Goal: Task Accomplishment & Management: Use online tool/utility

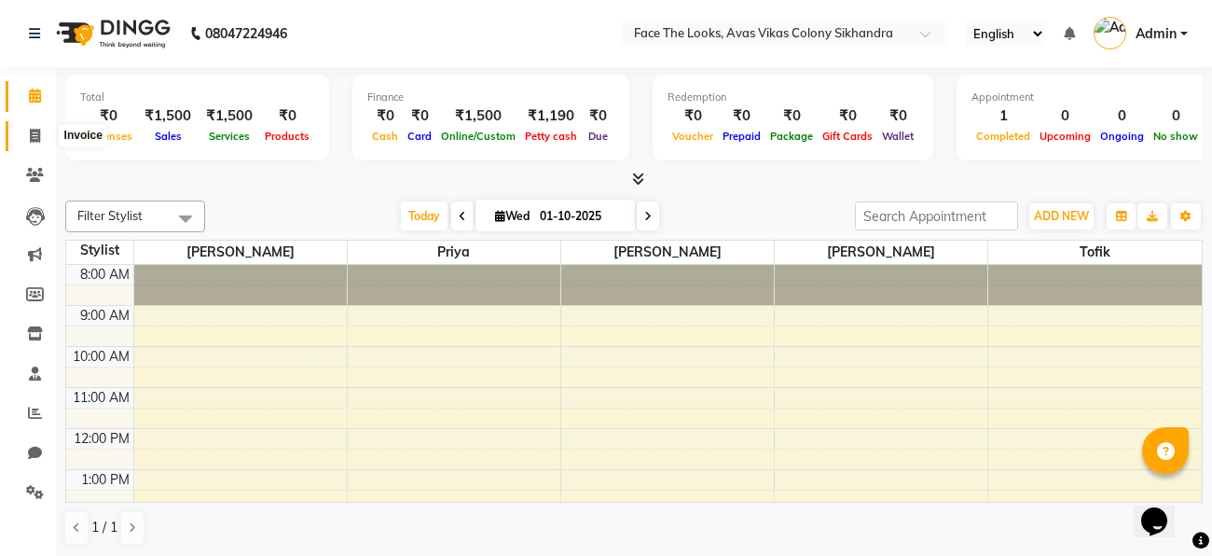
click at [34, 131] on icon at bounding box center [35, 136] width 10 height 14
select select "service"
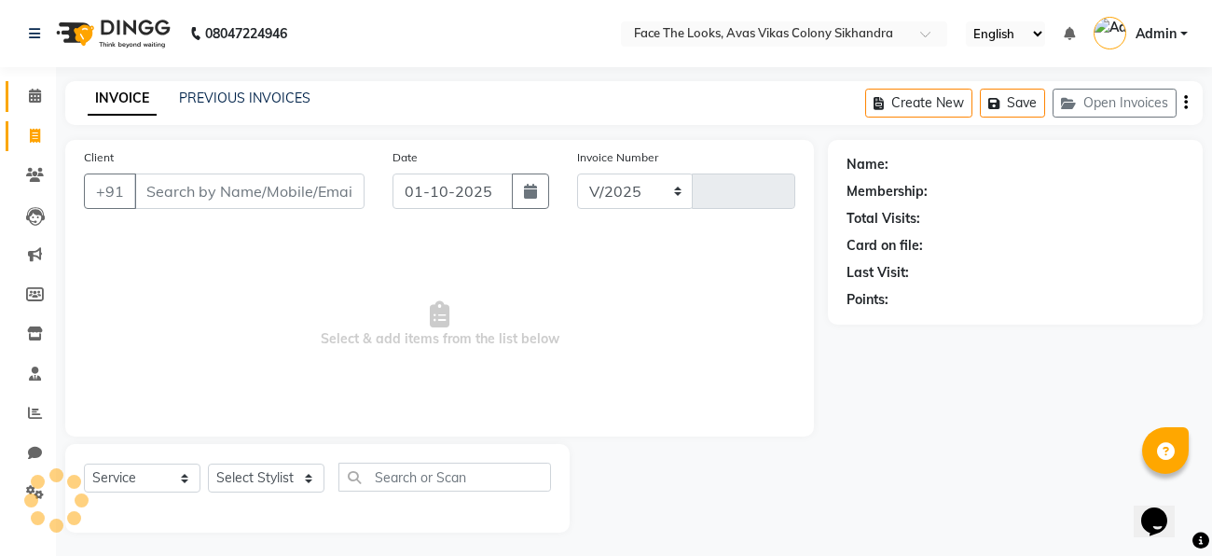
select select "8471"
type input "0298"
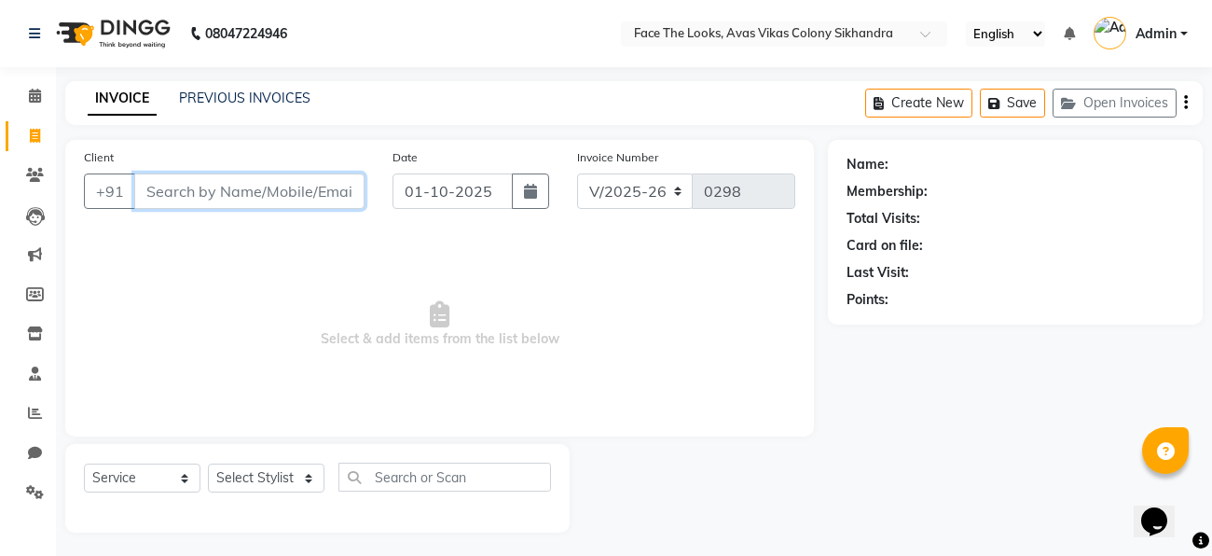
click at [164, 197] on input "Client" at bounding box center [249, 190] width 230 height 35
type input "9897325742"
click at [321, 167] on div "Client [PHONE_NUMBER] Add Client" at bounding box center [224, 185] width 309 height 76
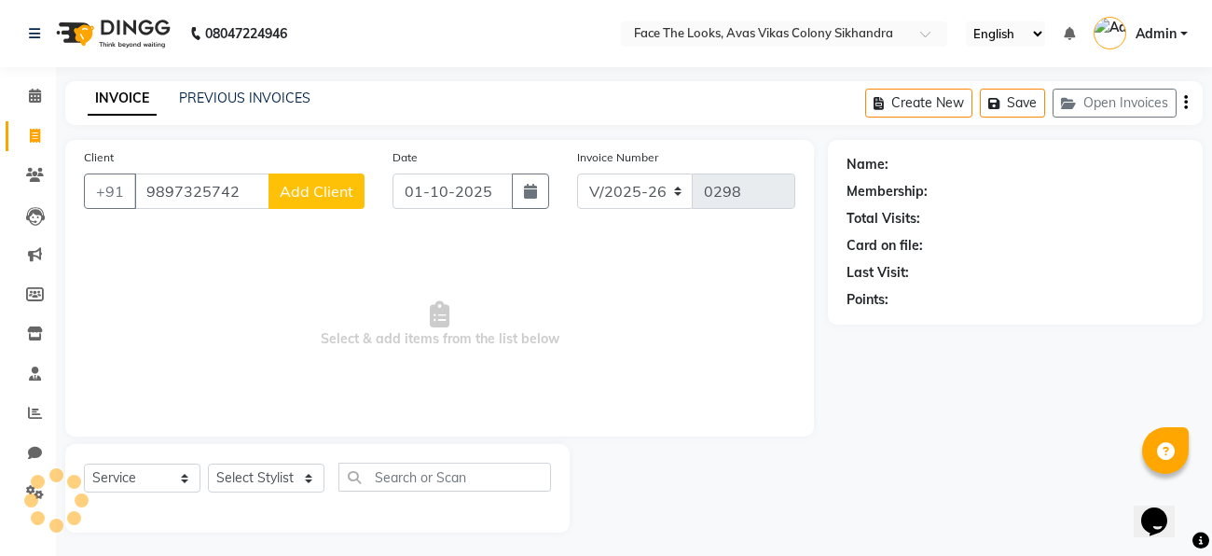
click at [307, 208] on button "Add Client" at bounding box center [316, 190] width 96 height 35
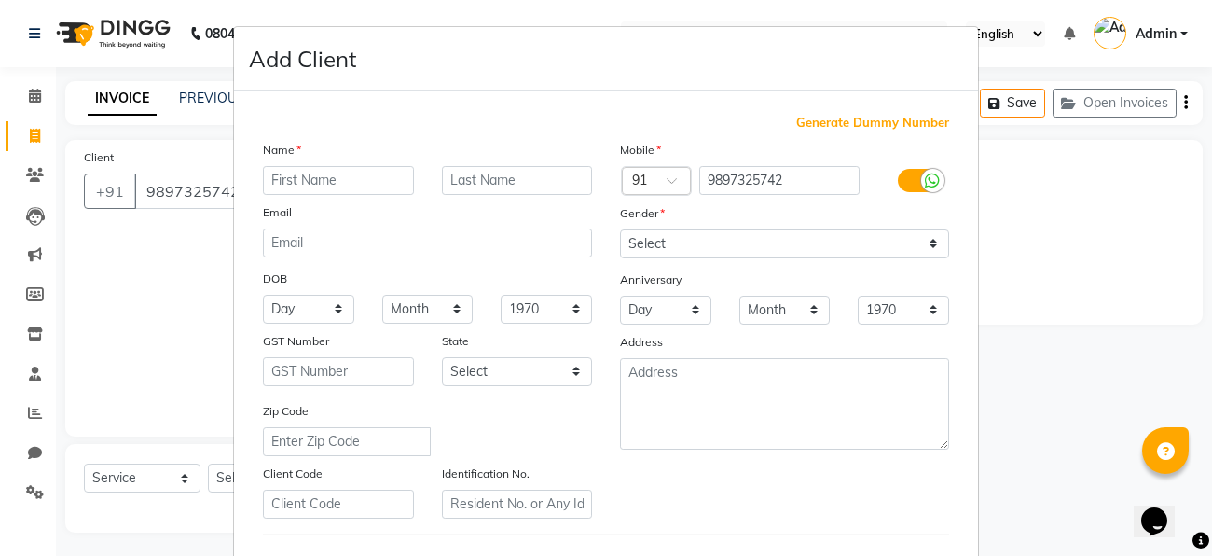
click at [304, 185] on input "text" at bounding box center [338, 180] width 151 height 29
type input "[PERSON_NAME]"
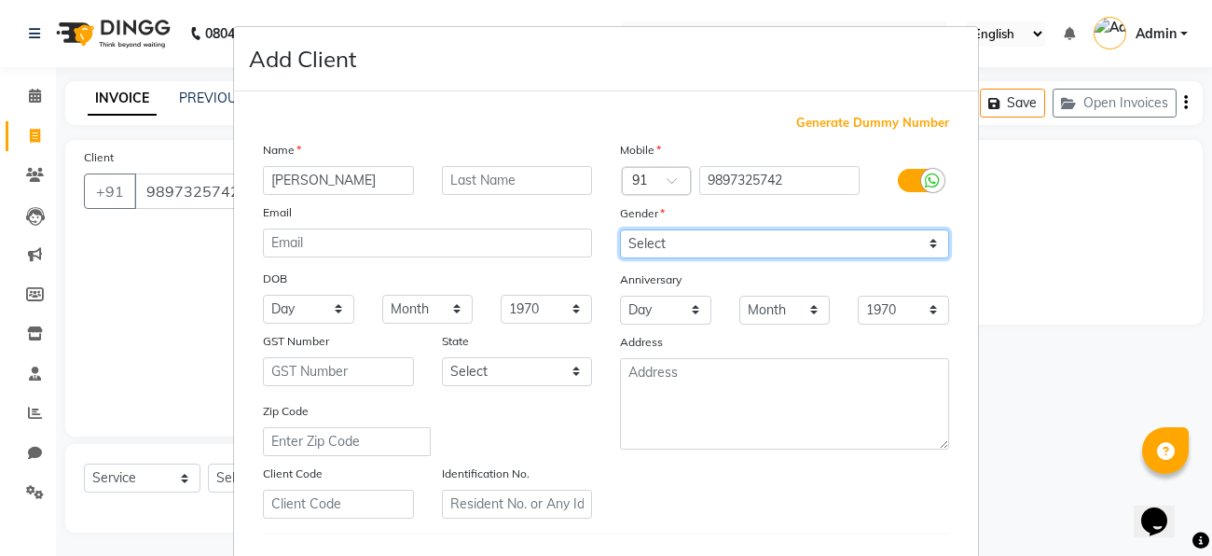
click at [694, 244] on select "Select [DEMOGRAPHIC_DATA] [DEMOGRAPHIC_DATA] Other Prefer Not To Say" at bounding box center [784, 243] width 329 height 29
select select "[DEMOGRAPHIC_DATA]"
click at [620, 229] on select "Select [DEMOGRAPHIC_DATA] [DEMOGRAPHIC_DATA] Other Prefer Not To Say" at bounding box center [784, 243] width 329 height 29
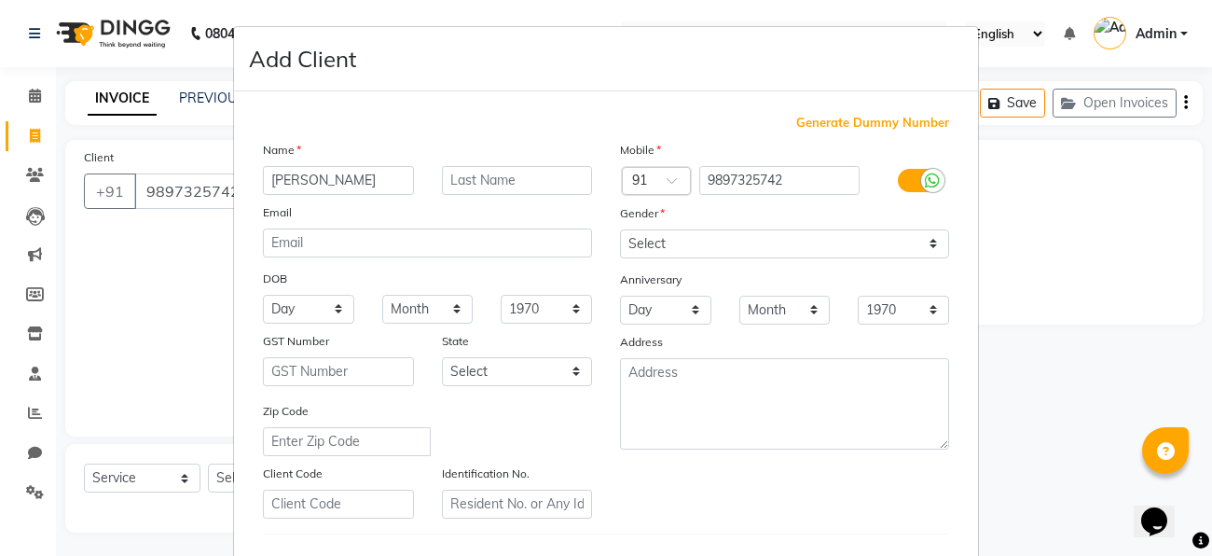
click at [646, 484] on div "Mobile Country Code × 91 9897325742 Gender Select [DEMOGRAPHIC_DATA] [DEMOGRAPH…" at bounding box center [784, 329] width 357 height 378
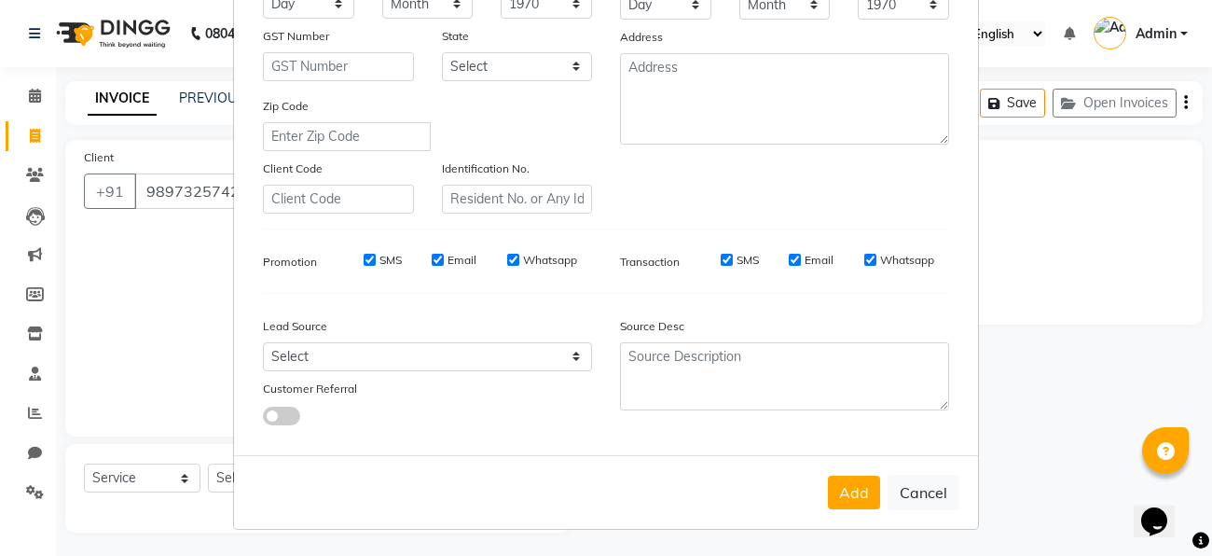
scroll to position [311, 0]
click at [839, 474] on div "Add Cancel" at bounding box center [606, 492] width 744 height 74
click at [857, 503] on button "Add" at bounding box center [854, 492] width 52 height 34
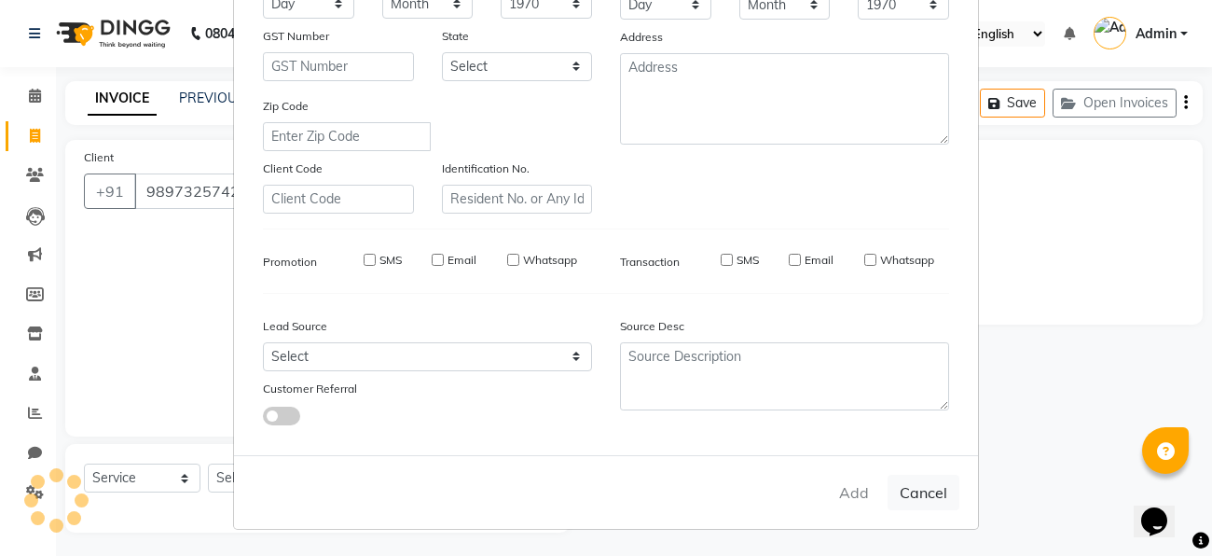
select select
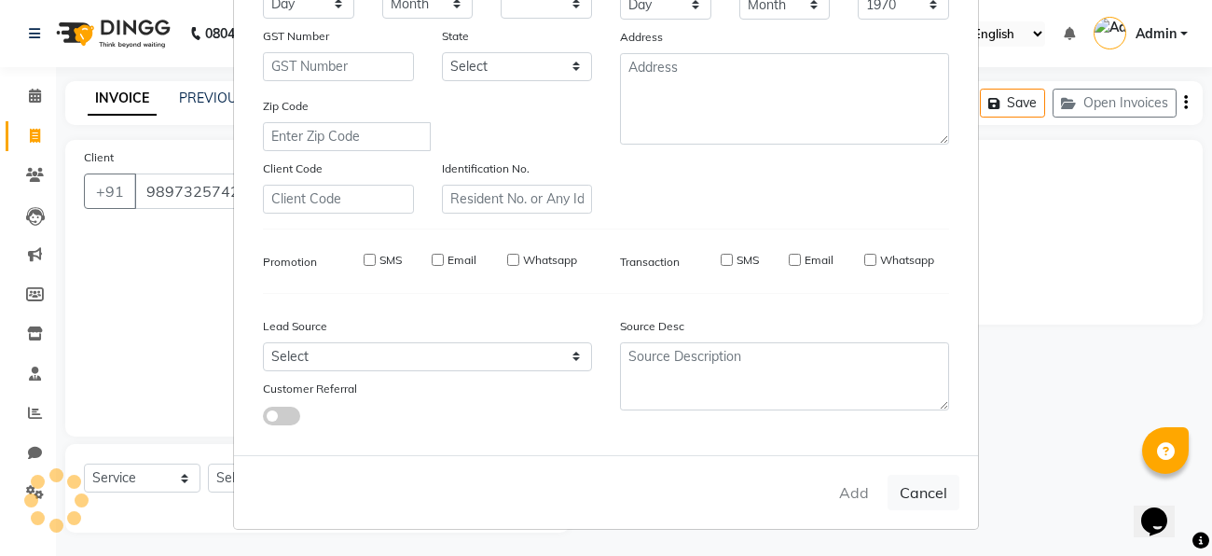
select select
checkbox input "false"
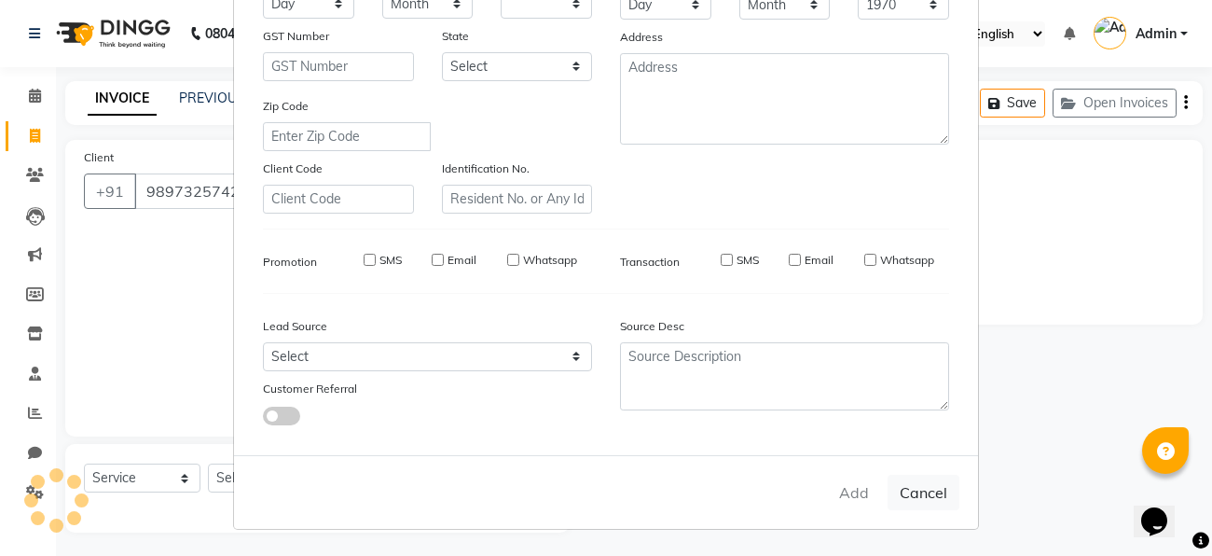
checkbox input "false"
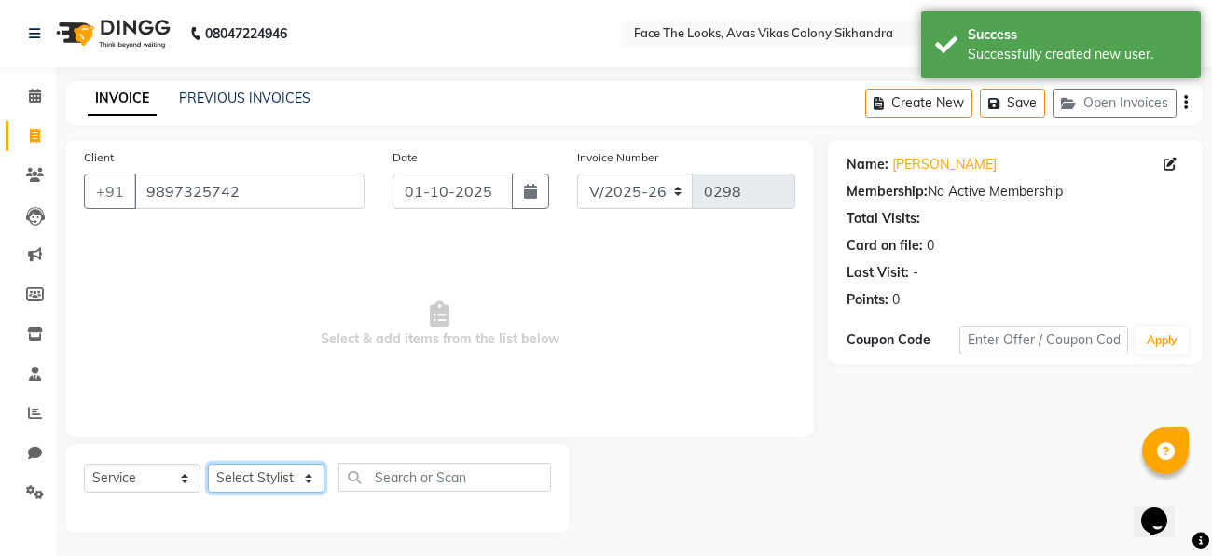
click at [257, 481] on select "Select Stylist [PERSON_NAME] Priya [PERSON_NAME] [PERSON_NAME]" at bounding box center [266, 477] width 117 height 29
select select "86686"
click at [208, 463] on select "Select Stylist [PERSON_NAME] Priya [PERSON_NAME] [PERSON_NAME]" at bounding box center [266, 477] width 117 height 29
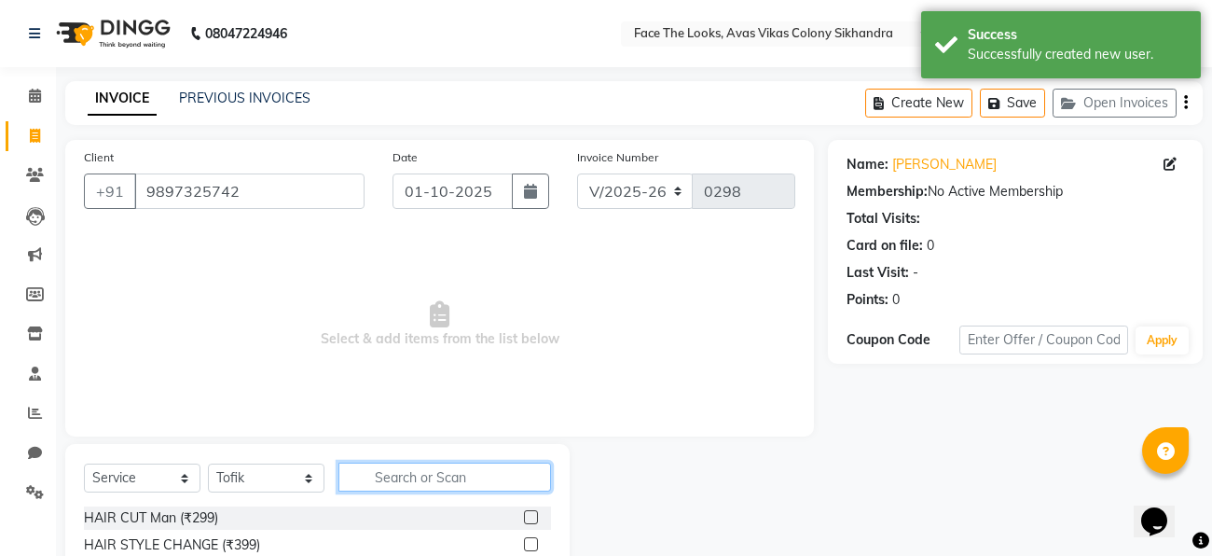
click at [378, 475] on input "text" at bounding box center [444, 476] width 213 height 29
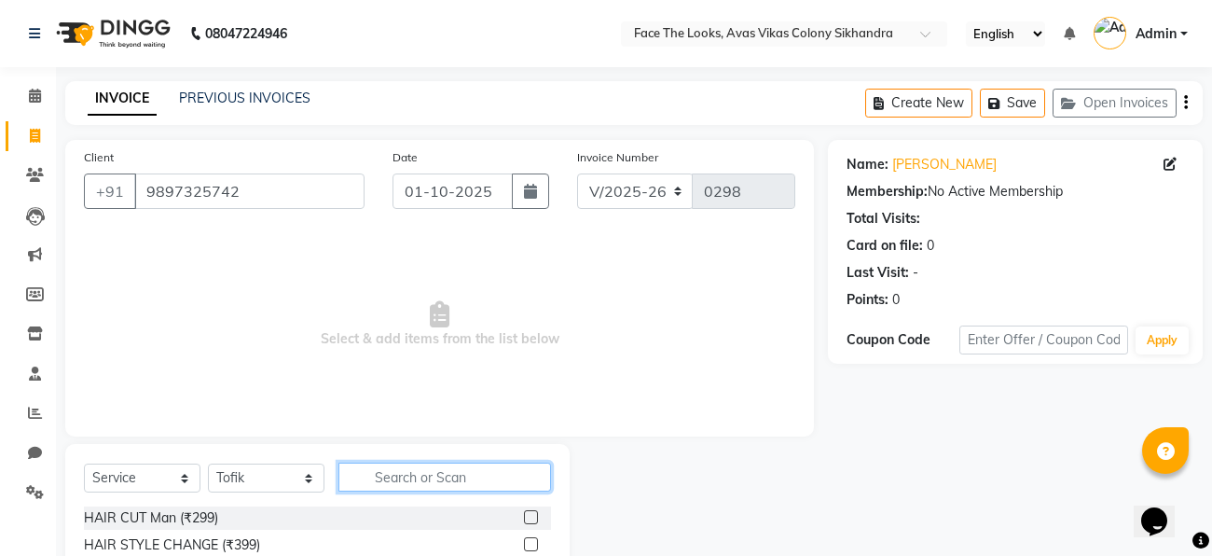
scroll to position [191, 0]
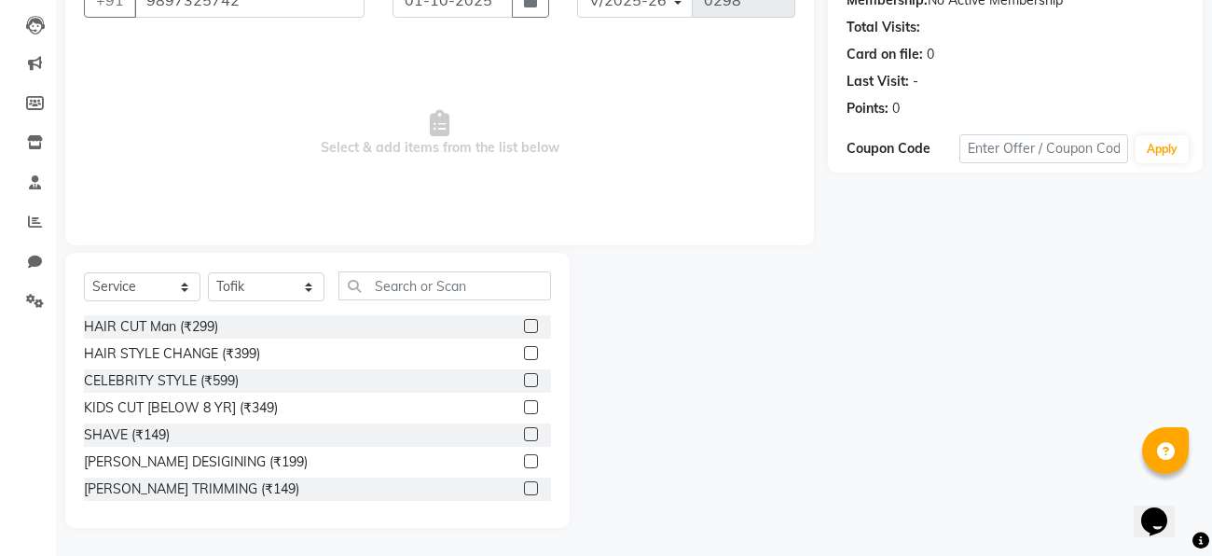
click at [529, 489] on label at bounding box center [531, 488] width 14 height 14
click at [529, 489] on input "checkbox" at bounding box center [530, 489] width 12 height 12
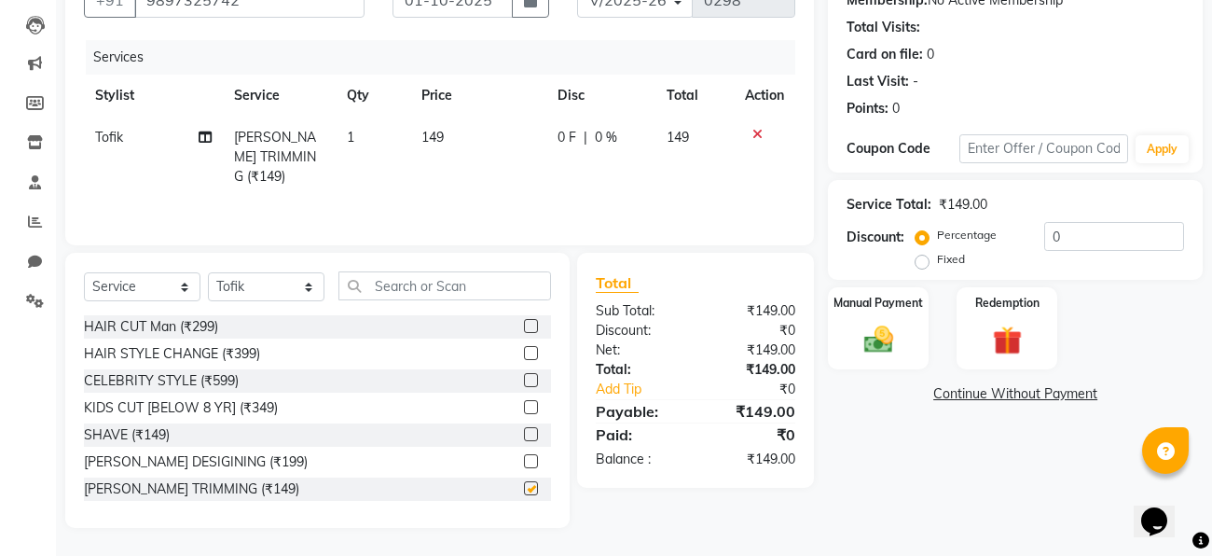
checkbox input "false"
click at [1058, 230] on input "0" at bounding box center [1114, 236] width 140 height 29
click at [937, 257] on label "Fixed" at bounding box center [951, 259] width 28 height 17
click at [921, 257] on input "Fixed" at bounding box center [925, 259] width 13 height 13
radio input "true"
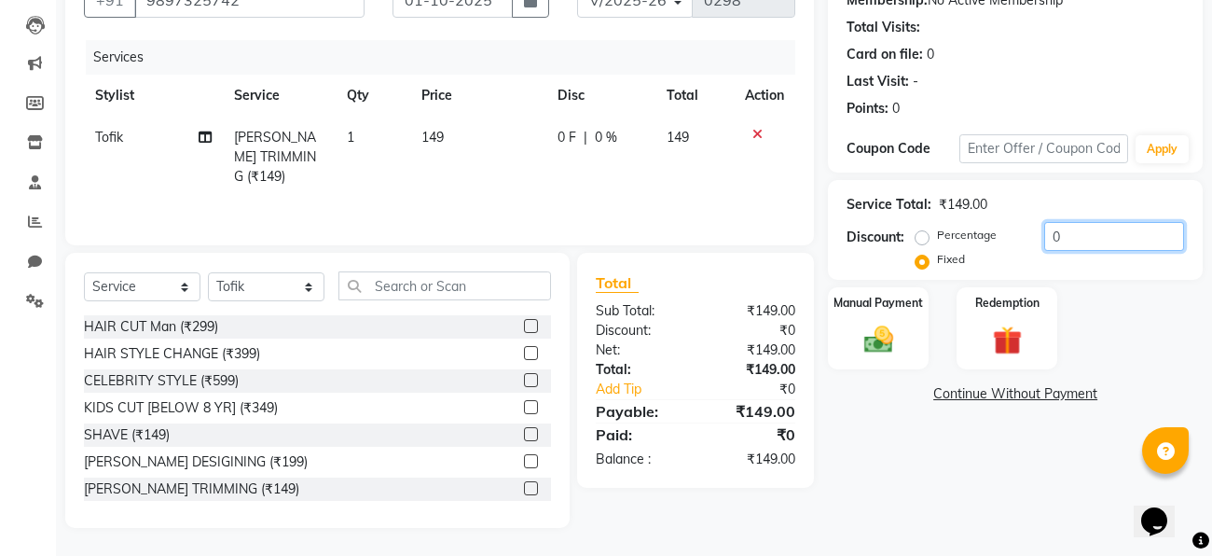
click at [1060, 240] on input "0" at bounding box center [1114, 236] width 140 height 29
click at [1100, 240] on input "50" at bounding box center [1114, 236] width 140 height 29
type input "5"
type input "49"
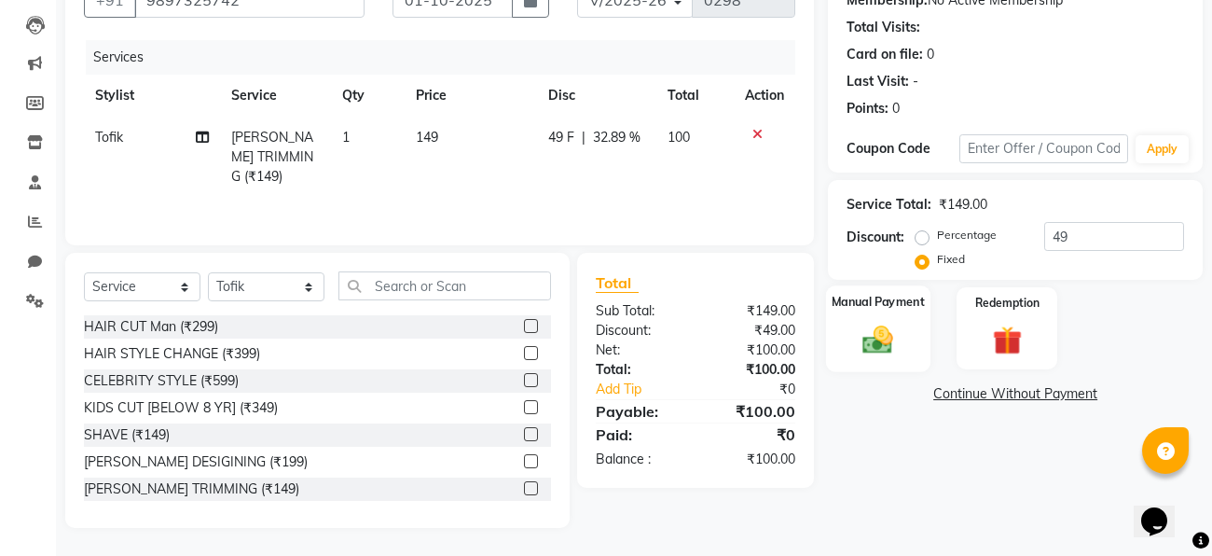
click at [826, 329] on div "Manual Payment" at bounding box center [878, 328] width 104 height 86
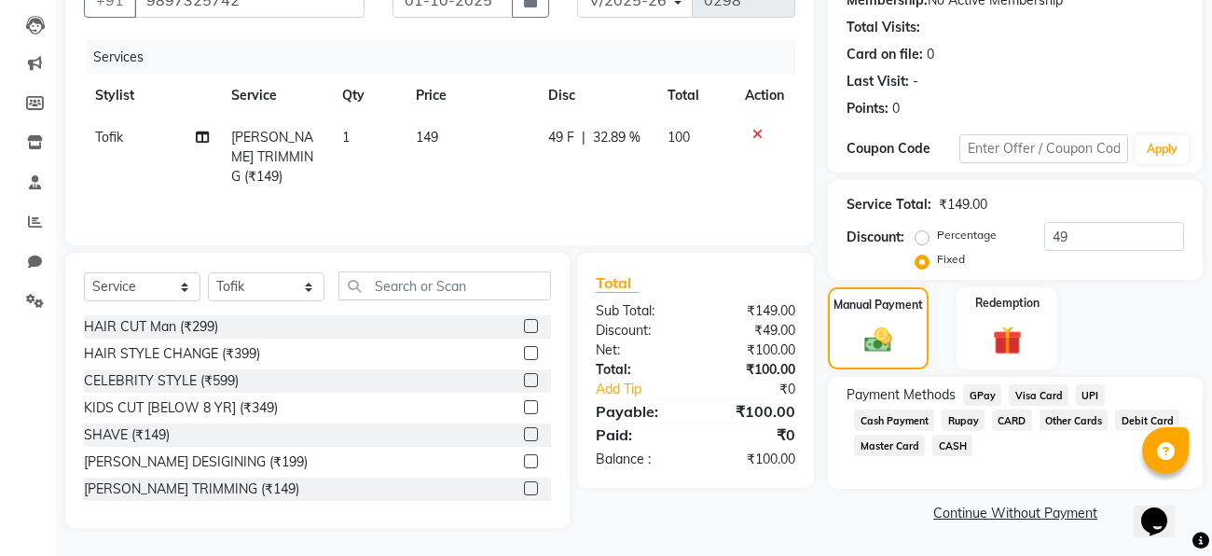
click at [993, 401] on span "GPay" at bounding box center [982, 394] width 38 height 21
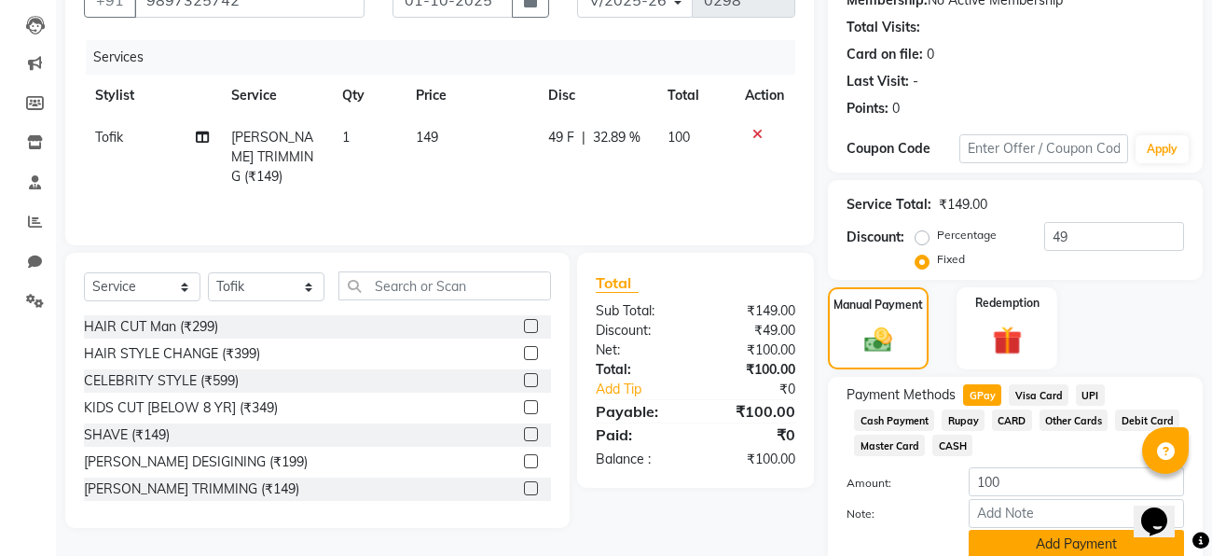
click at [1028, 545] on button "Add Payment" at bounding box center [1075, 543] width 215 height 29
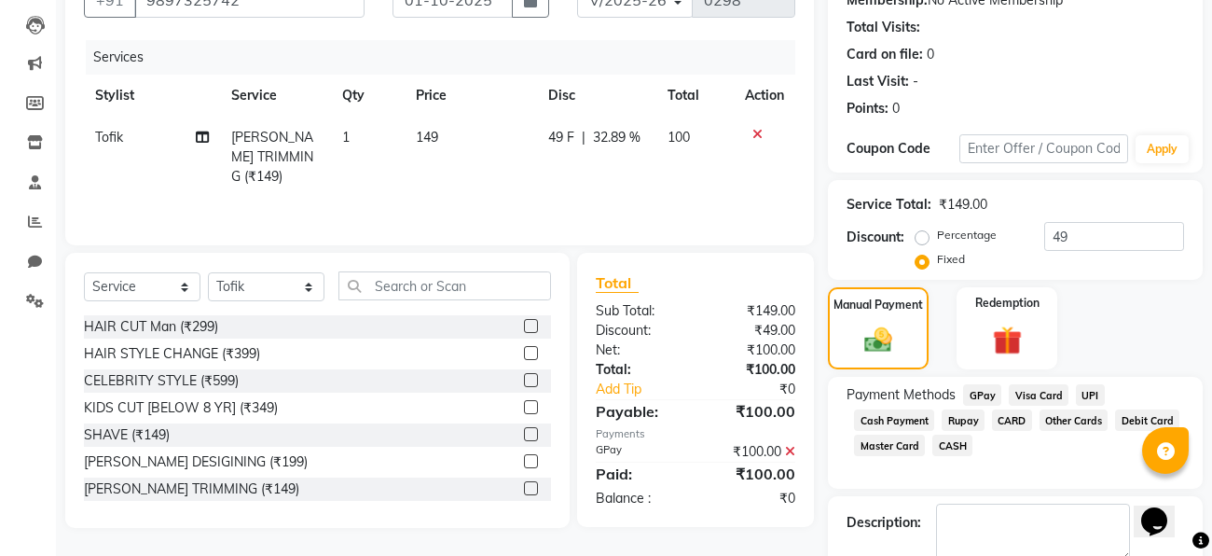
scroll to position [295, 0]
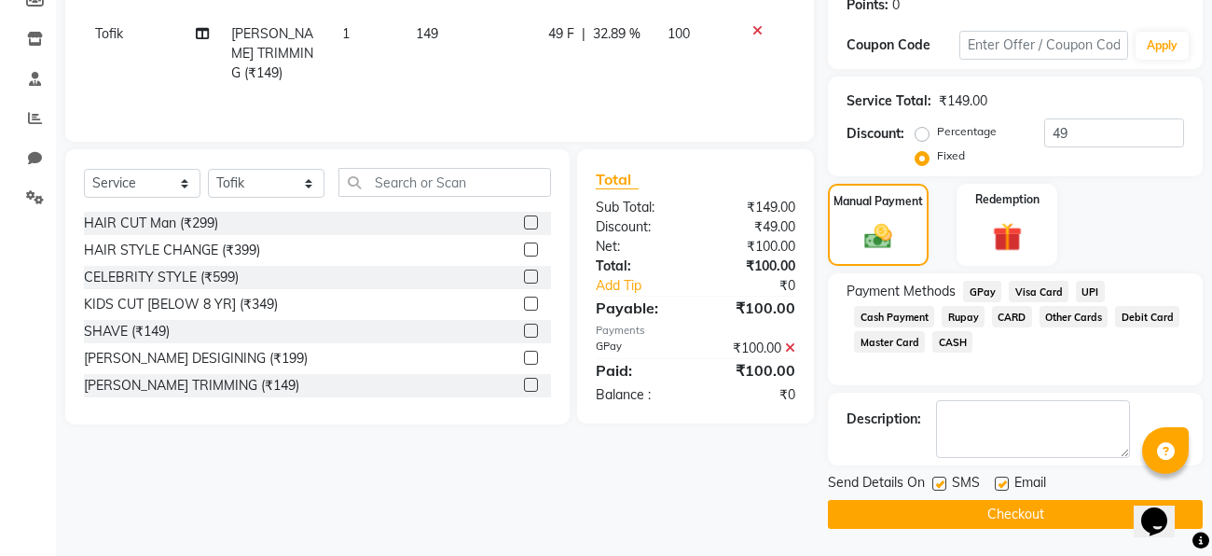
click at [974, 516] on button "Checkout" at bounding box center [1015, 514] width 375 height 29
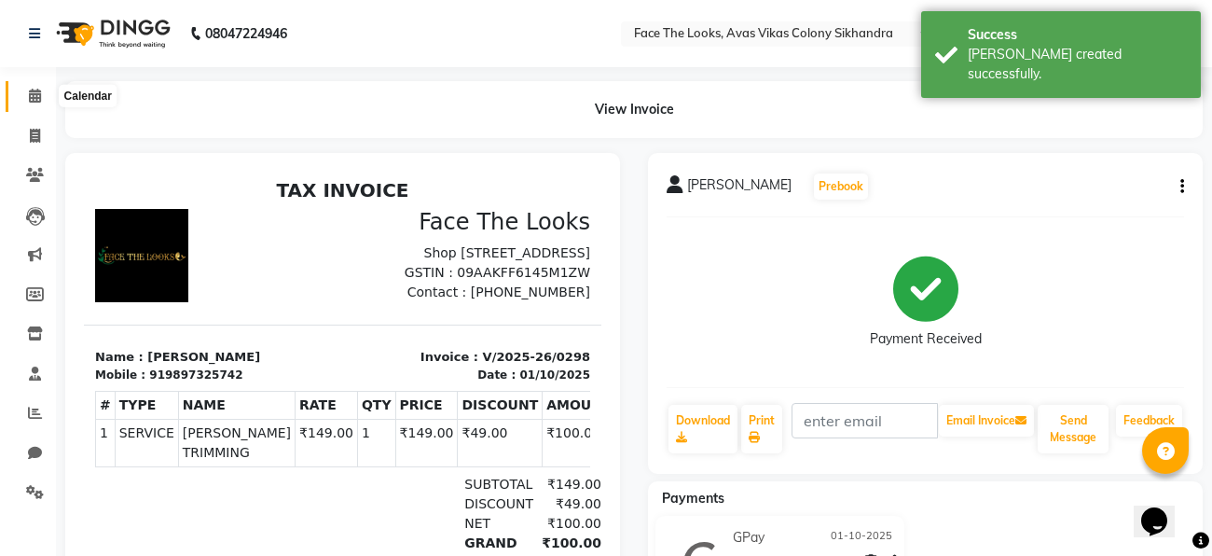
click at [29, 103] on icon at bounding box center [35, 96] width 12 height 14
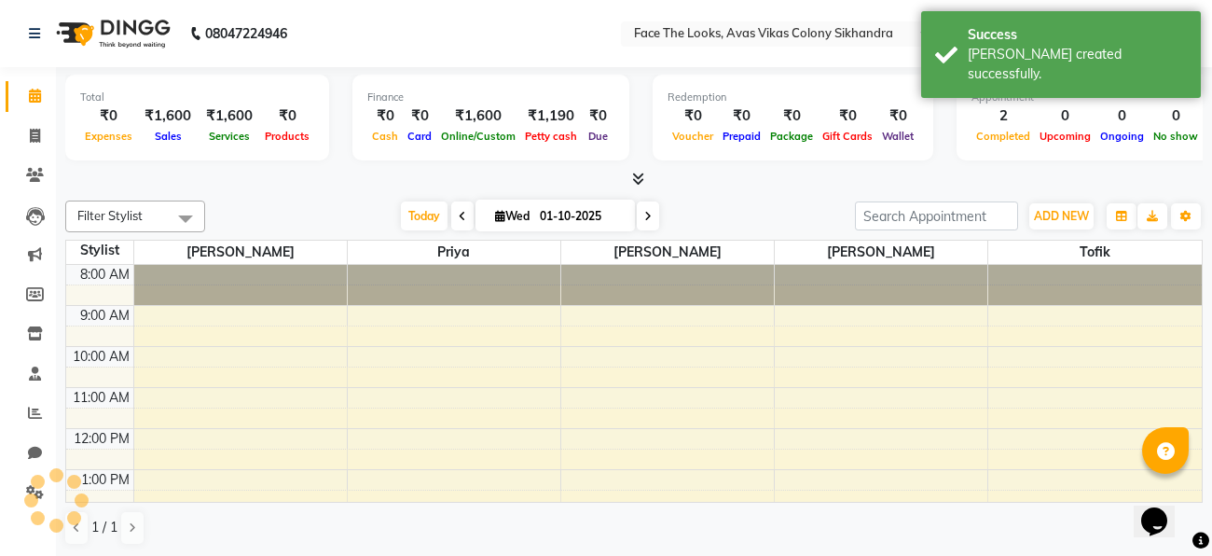
click at [292, 195] on div "Filter Stylist Select All [PERSON_NAME] Priya [PERSON_NAME] [PERSON_NAME] [DATE…" at bounding box center [633, 373] width 1137 height 360
